Goal: Task Accomplishment & Management: Manage account settings

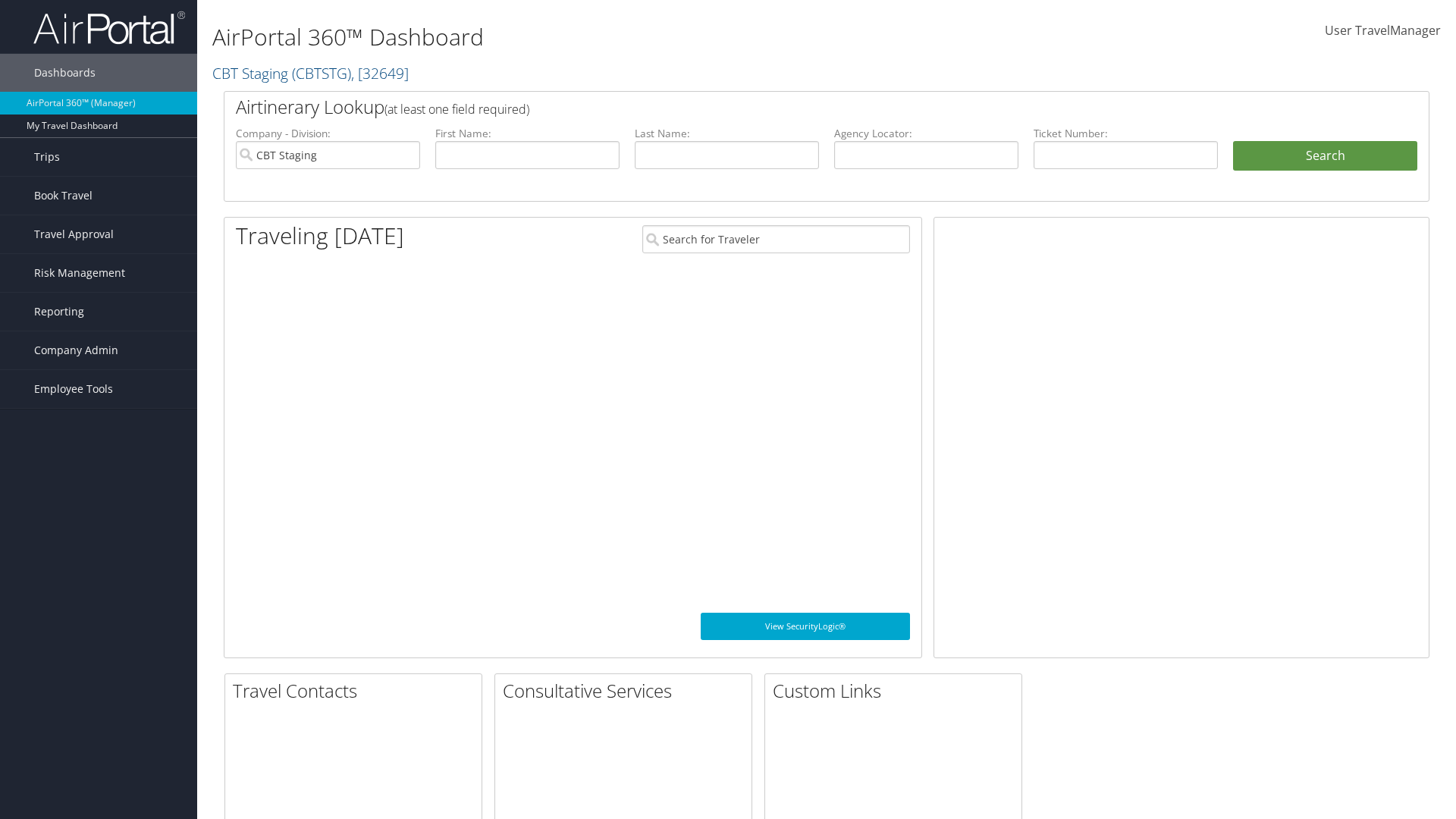
click at [98, 350] on span "Company Admin" at bounding box center [76, 349] width 84 height 38
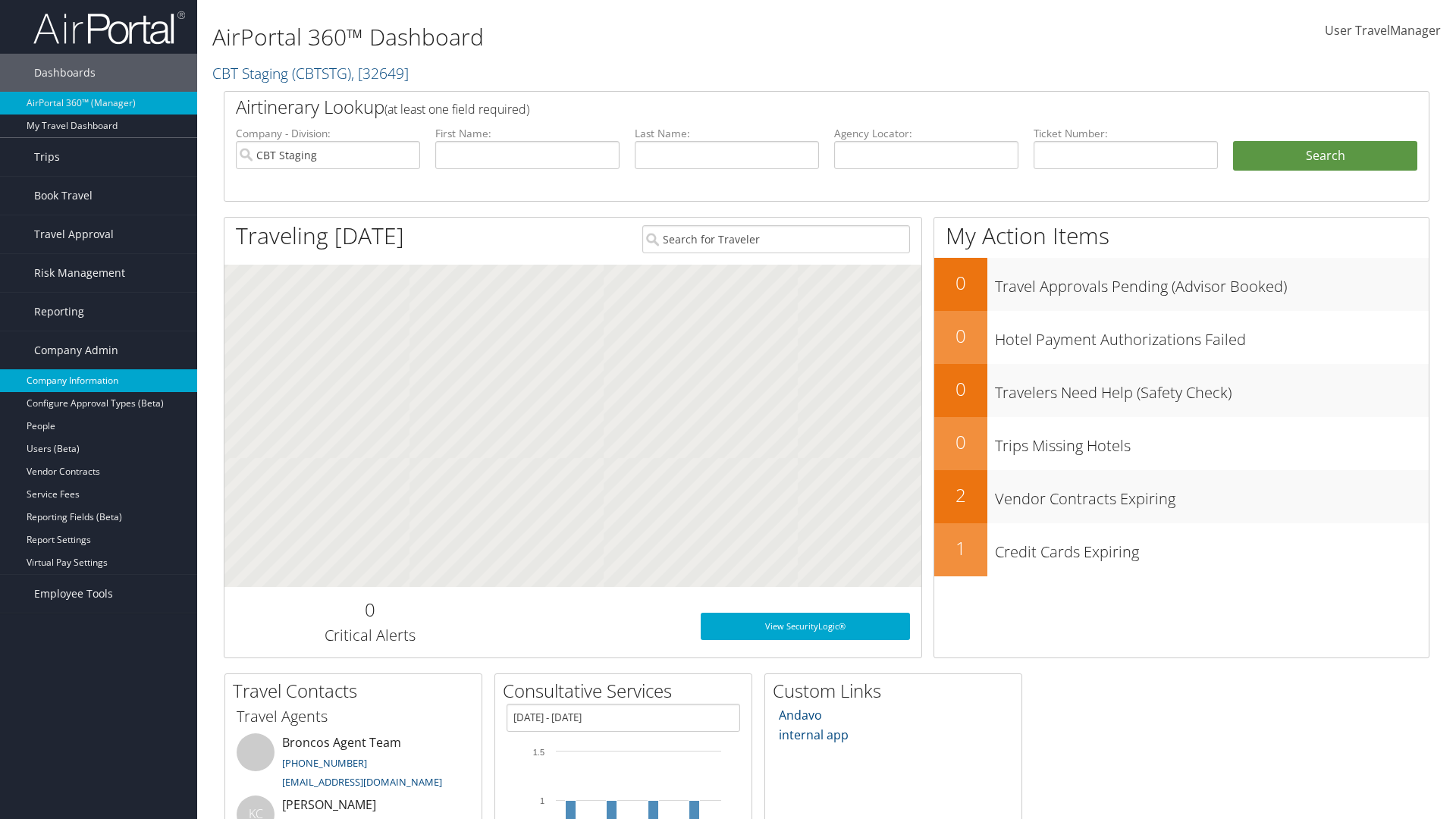
click at [98, 380] on link "Company Information" at bounding box center [98, 380] width 197 height 23
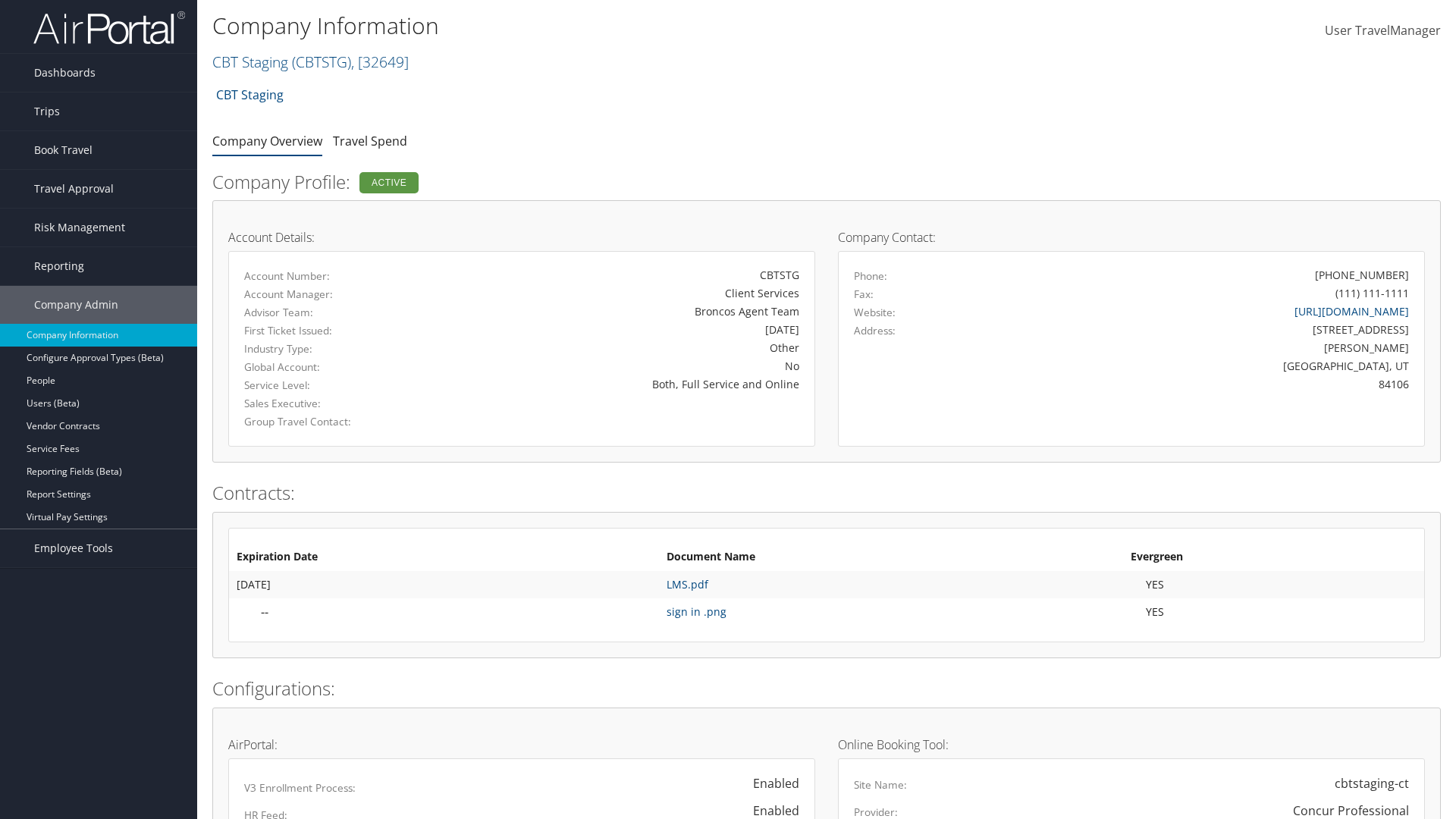
click at [1382, 31] on span "User TravelManager" at bounding box center [1382, 30] width 116 height 17
click at [1340, 248] on link "Sign Out" at bounding box center [1340, 248] width 169 height 25
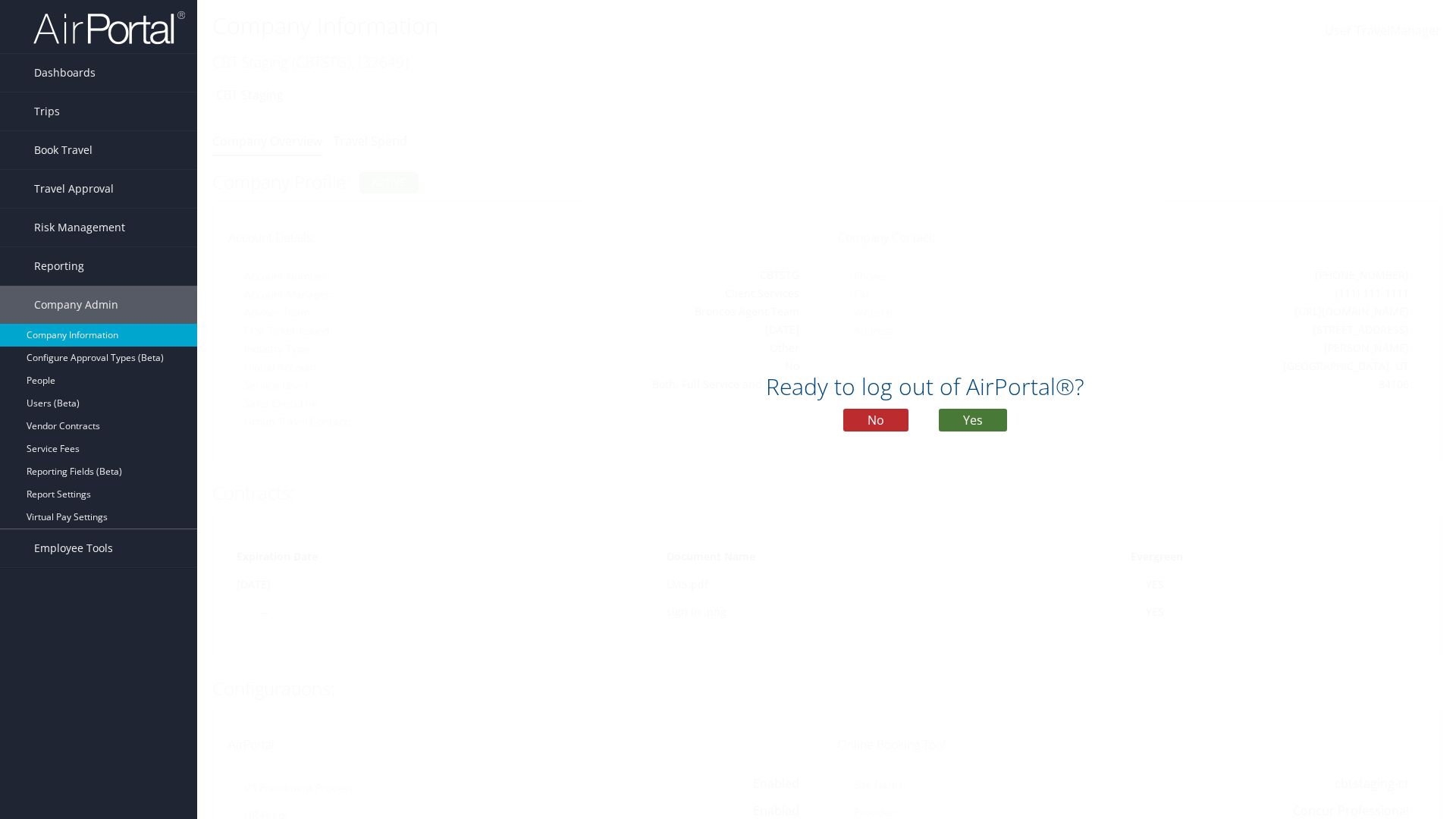
click at [973, 420] on button "Yes" at bounding box center [973, 420] width 68 height 23
